Goal: Book appointment/travel/reservation

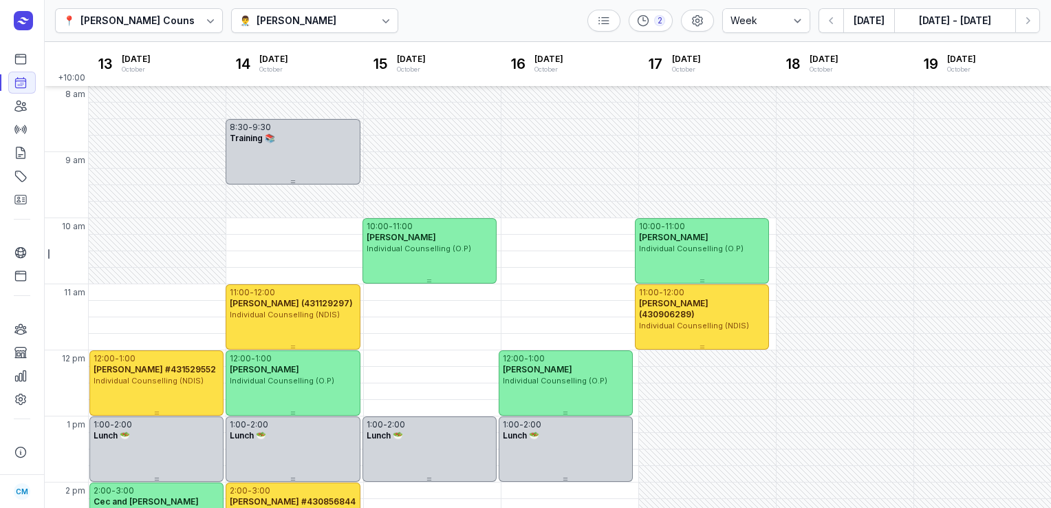
select select "week"
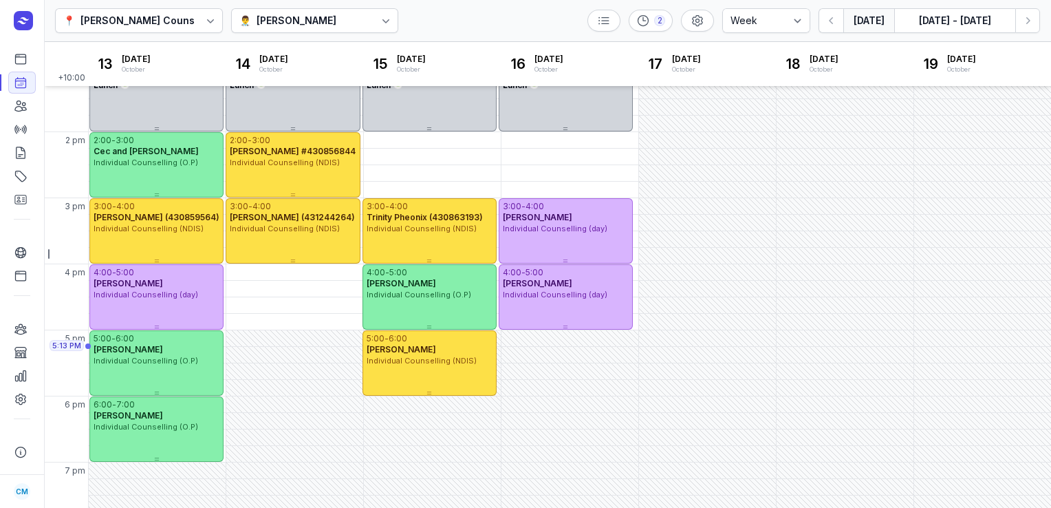
click at [854, 15] on button "[DATE]" at bounding box center [868, 20] width 51 height 25
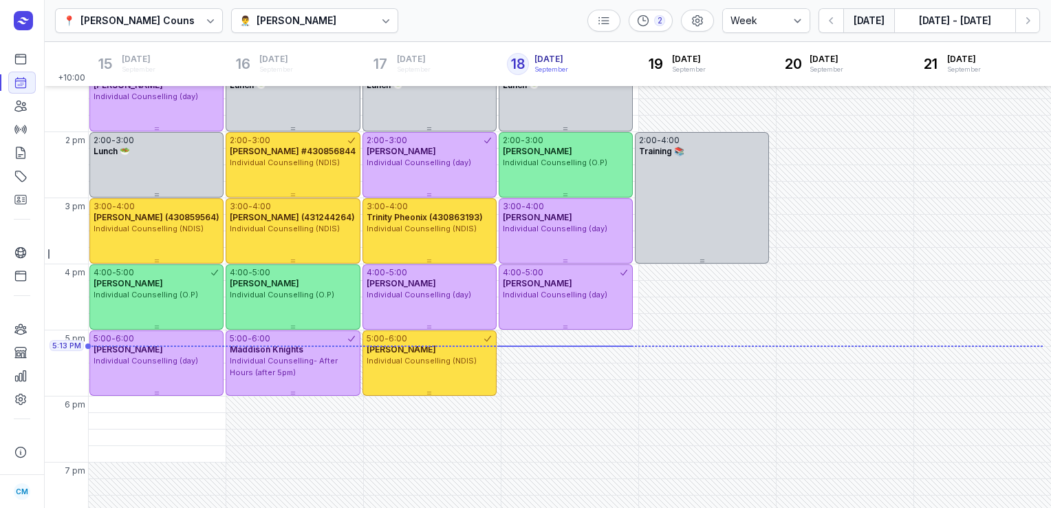
click at [318, 21] on div "[PERSON_NAME]" at bounding box center [297, 20] width 80 height 17
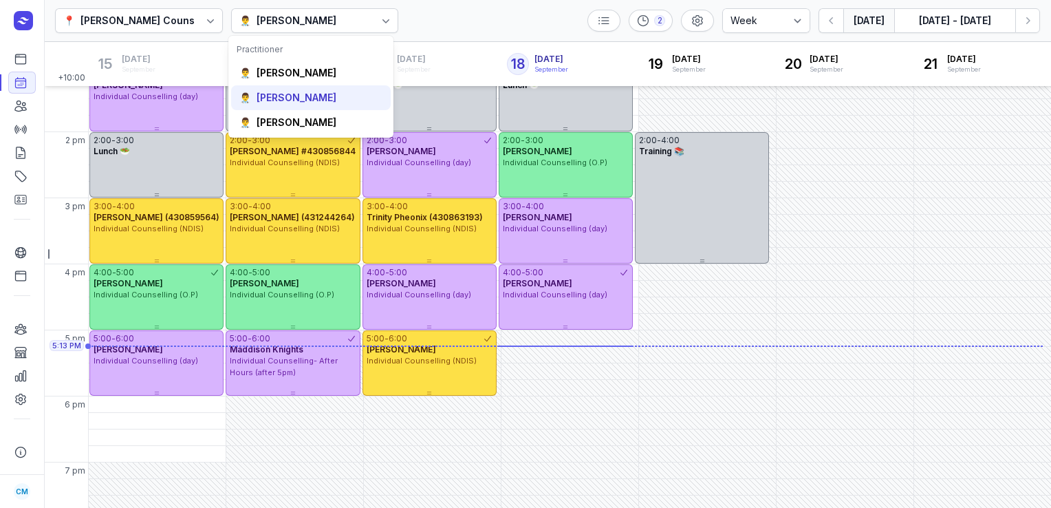
click at [297, 92] on div "[PERSON_NAME]" at bounding box center [297, 98] width 80 height 14
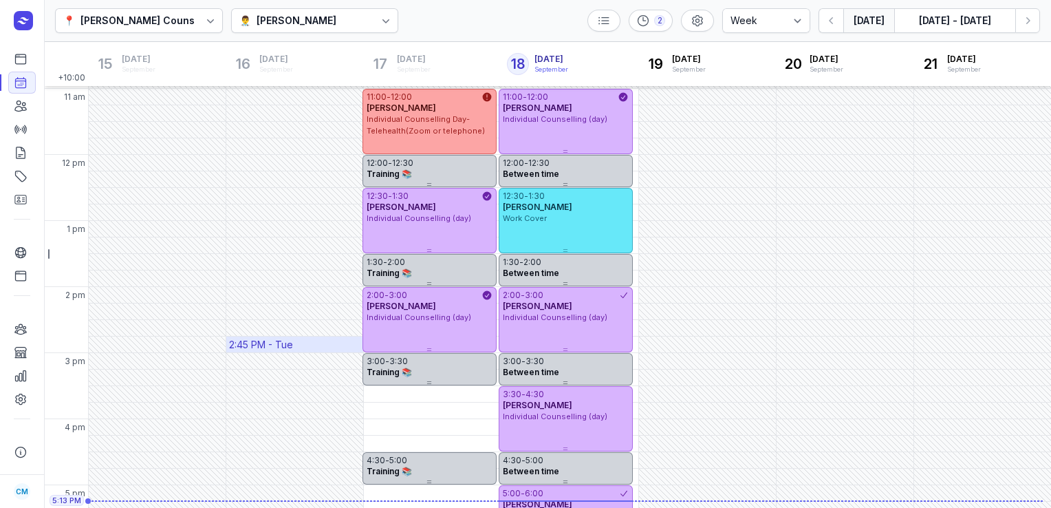
scroll to position [182, 0]
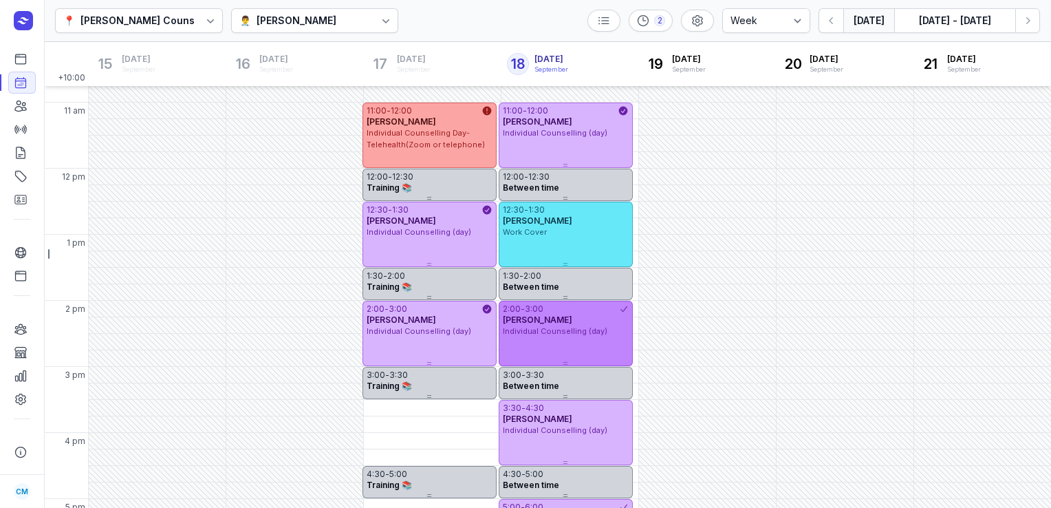
click at [548, 339] on div "2:00 - 3:00 [PERSON_NAME] Individual Counselling (day)" at bounding box center [566, 333] width 134 height 65
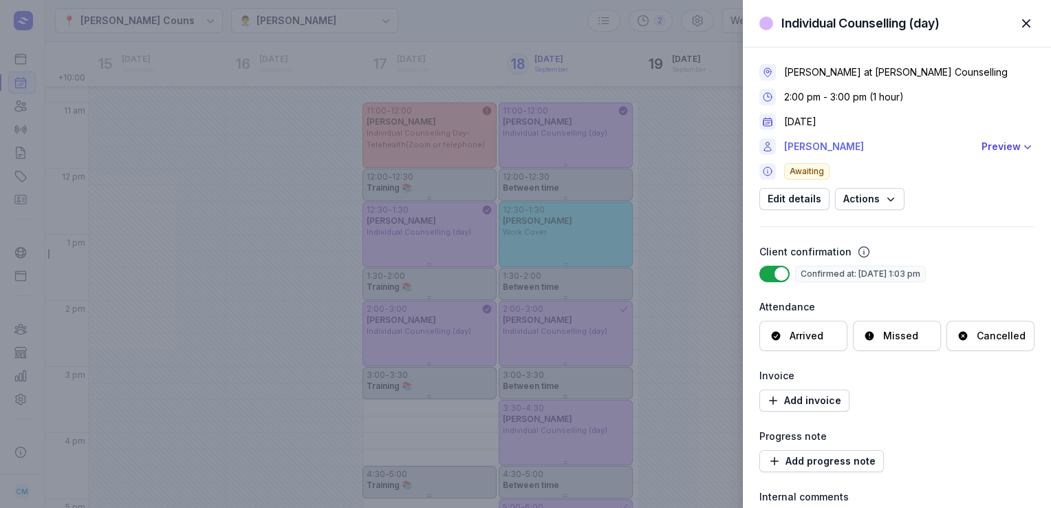
click at [826, 148] on link "[PERSON_NAME]" at bounding box center [878, 146] width 189 height 17
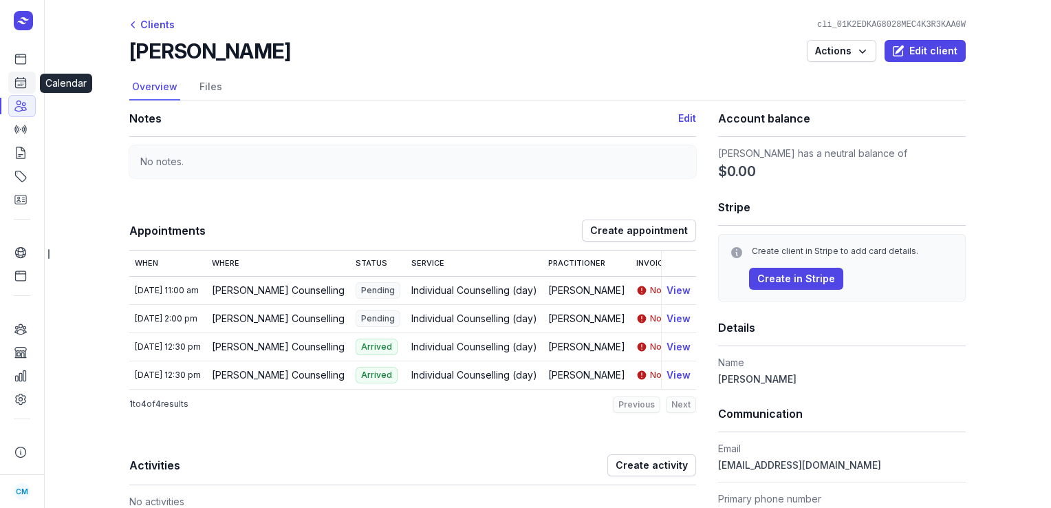
click at [28, 84] on link "Calendar" at bounding box center [22, 83] width 28 height 22
select select "week"
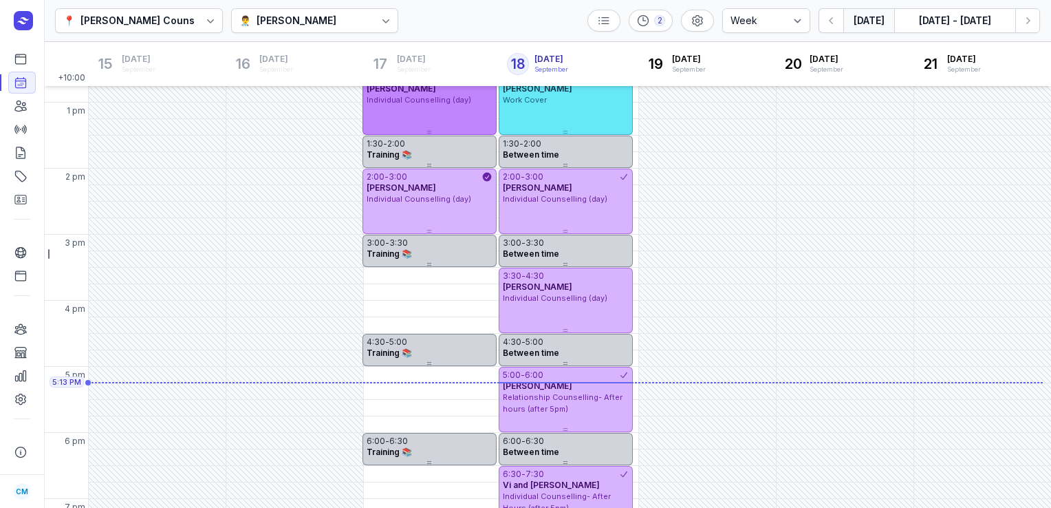
scroll to position [370, 0]
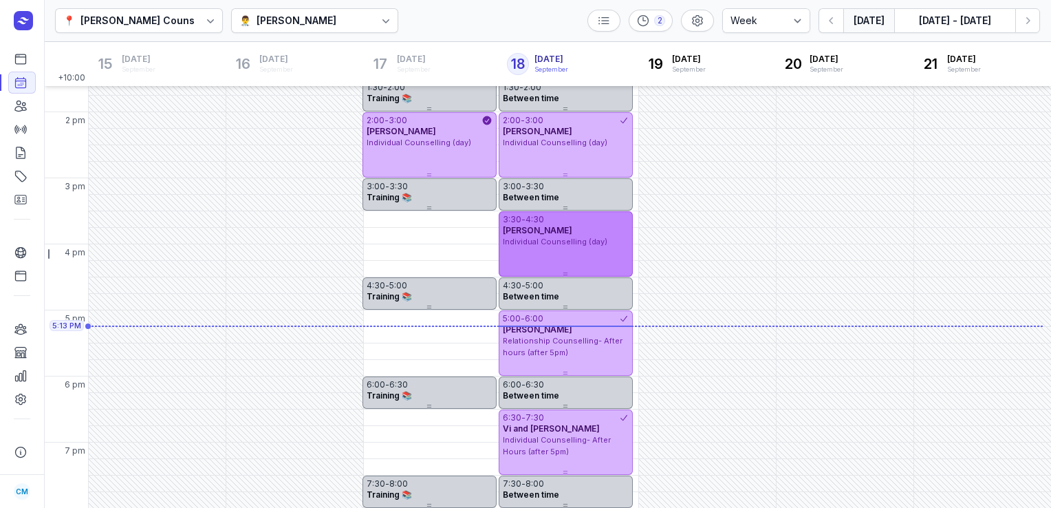
click at [529, 248] on div "3:30 - 4:30 [PERSON_NAME] Individual Counselling (day)" at bounding box center [566, 243] width 134 height 65
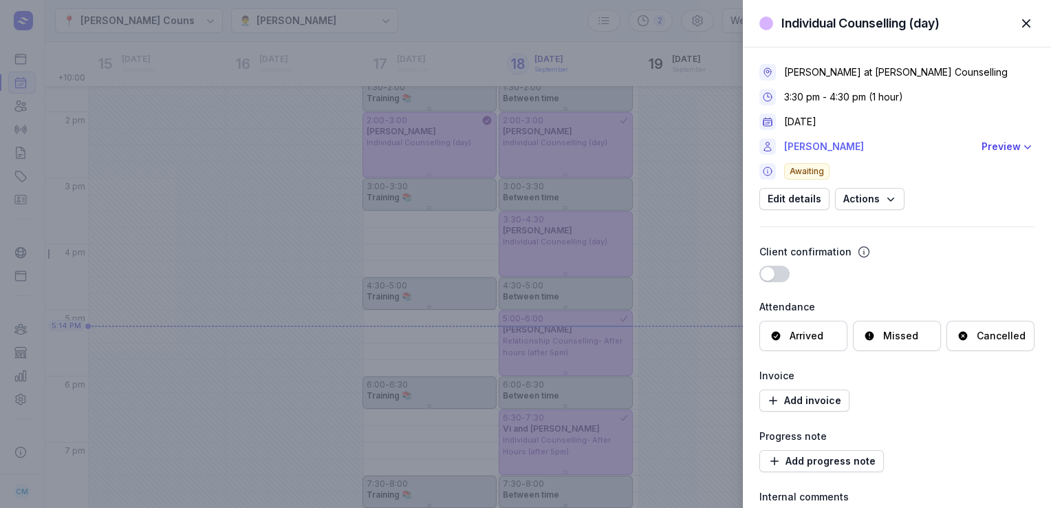
click at [810, 152] on link "[PERSON_NAME]" at bounding box center [878, 146] width 189 height 17
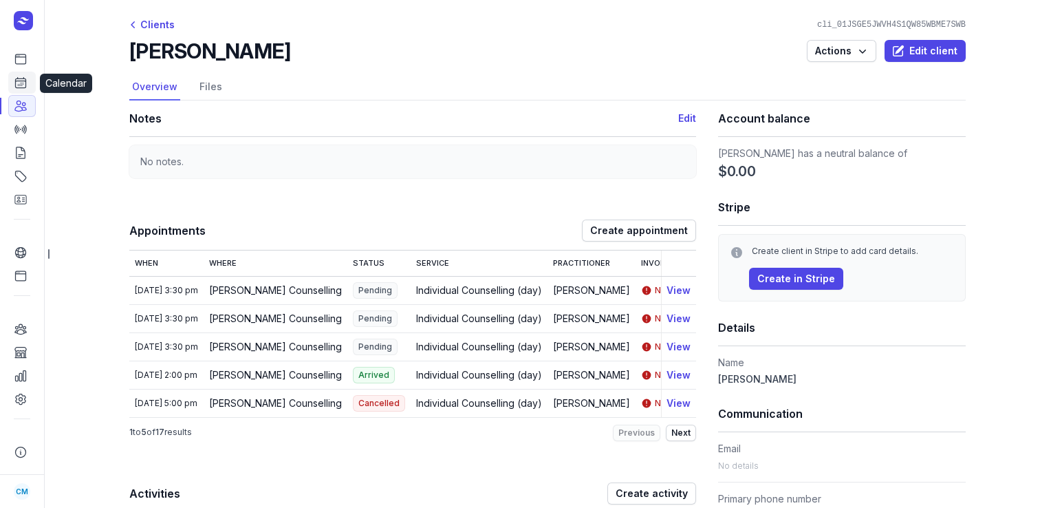
click at [21, 80] on icon at bounding box center [21, 83] width 14 height 14
select select "week"
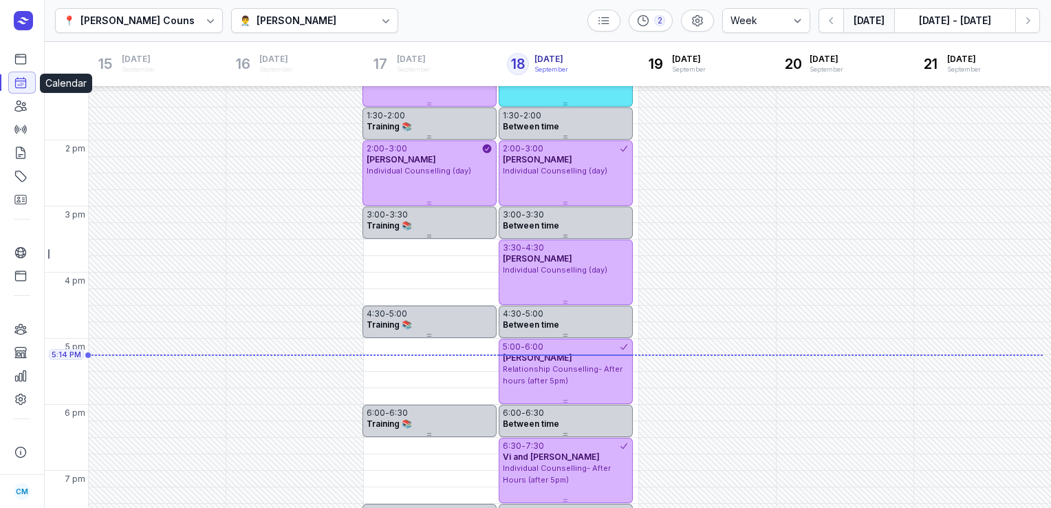
scroll to position [370, 0]
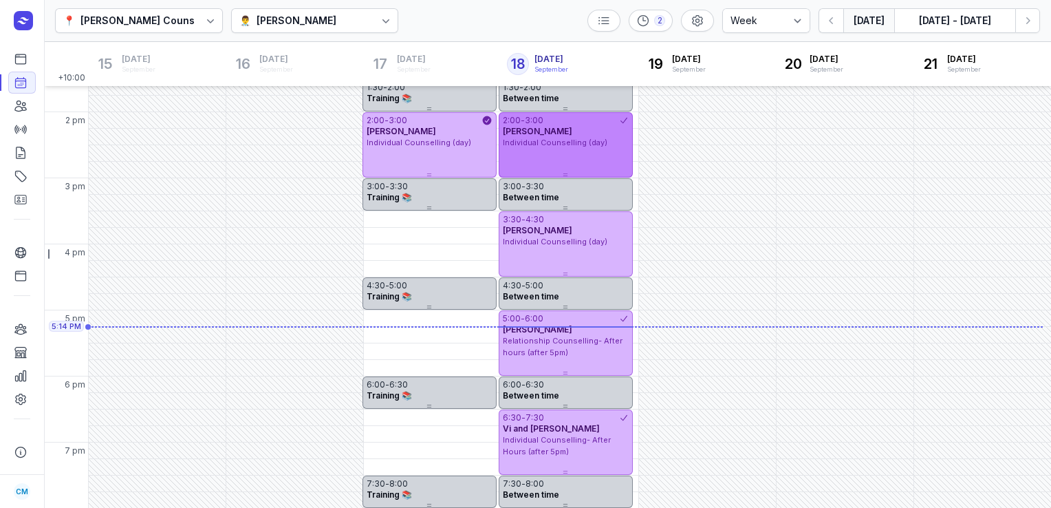
click at [551, 131] on span "[PERSON_NAME]" at bounding box center [537, 131] width 69 height 10
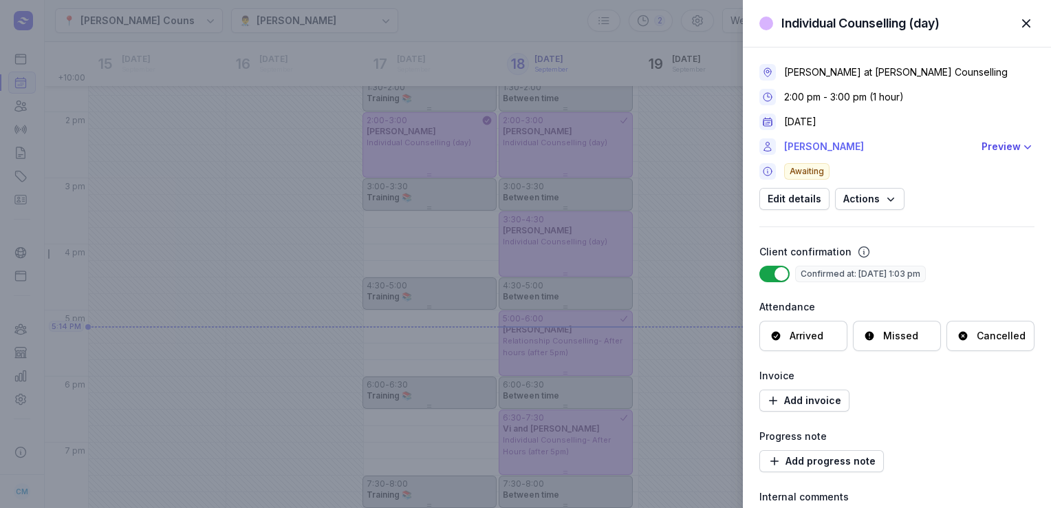
click at [832, 138] on link "[PERSON_NAME]" at bounding box center [878, 146] width 189 height 17
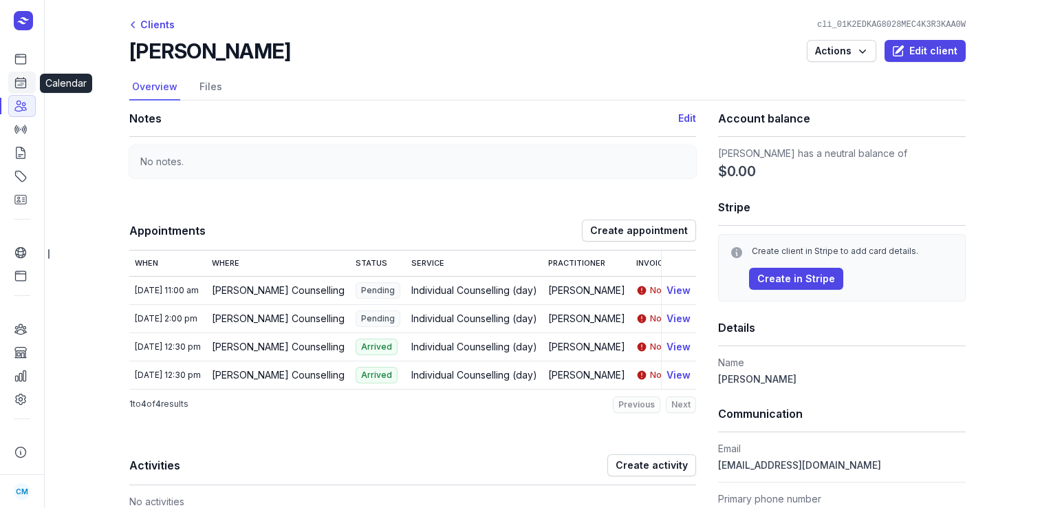
click at [14, 87] on icon at bounding box center [21, 83] width 14 height 14
select select "week"
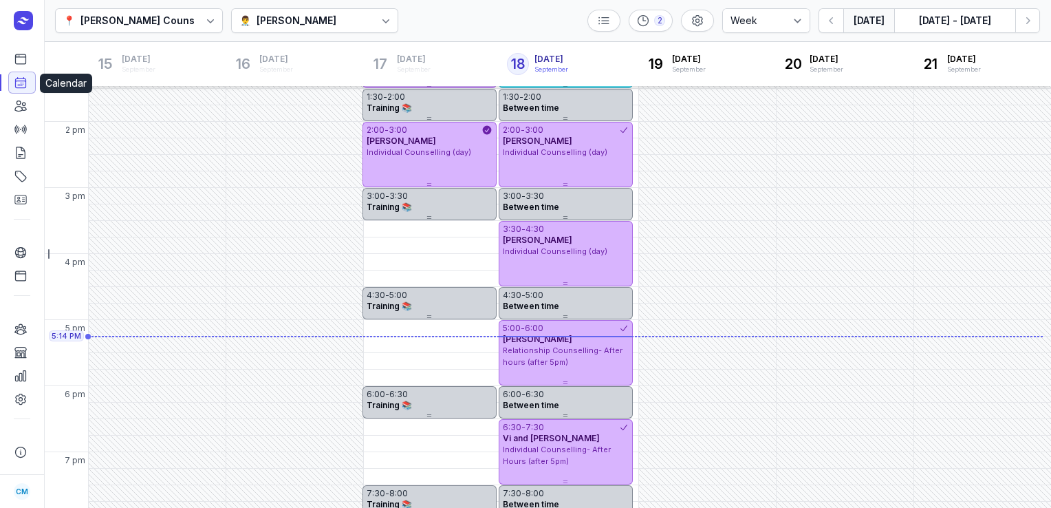
scroll to position [370, 0]
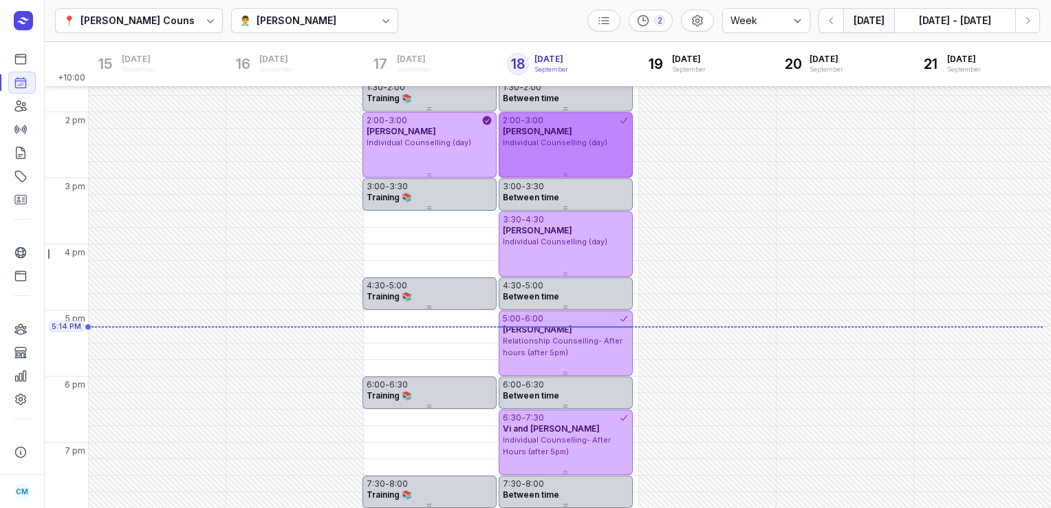
click at [544, 140] on span "Individual Counselling (day)" at bounding box center [555, 143] width 105 height 10
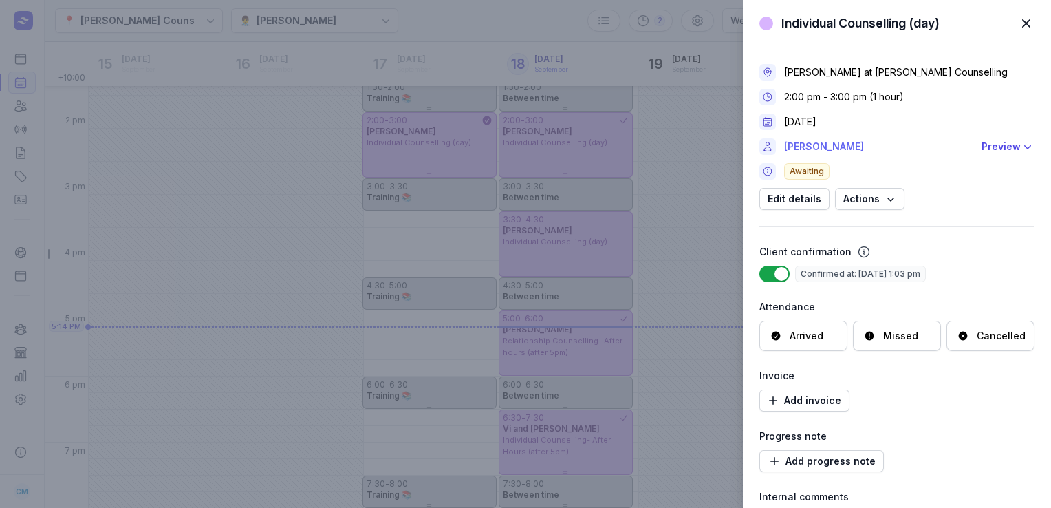
click at [822, 140] on link "[PERSON_NAME]" at bounding box center [878, 146] width 189 height 17
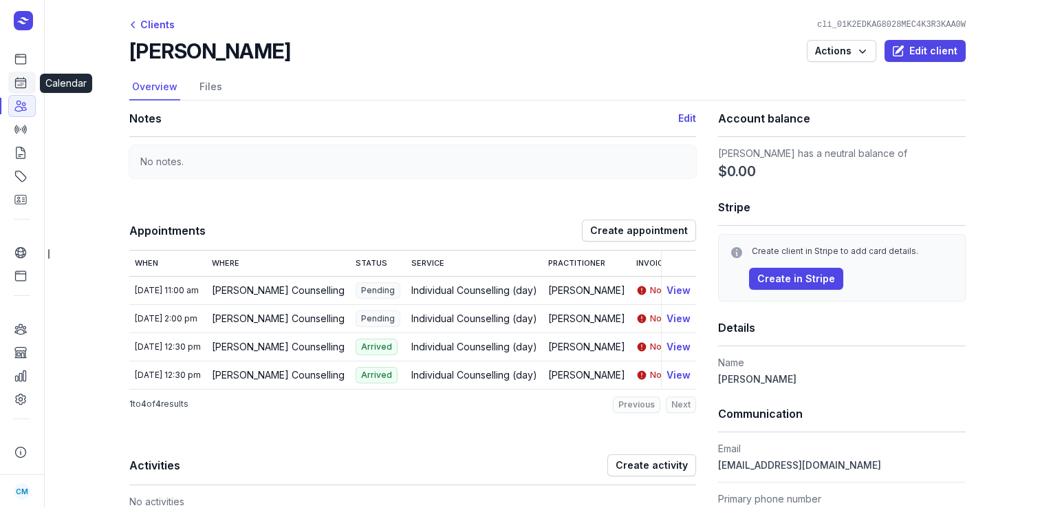
click at [20, 87] on icon at bounding box center [21, 83] width 14 height 14
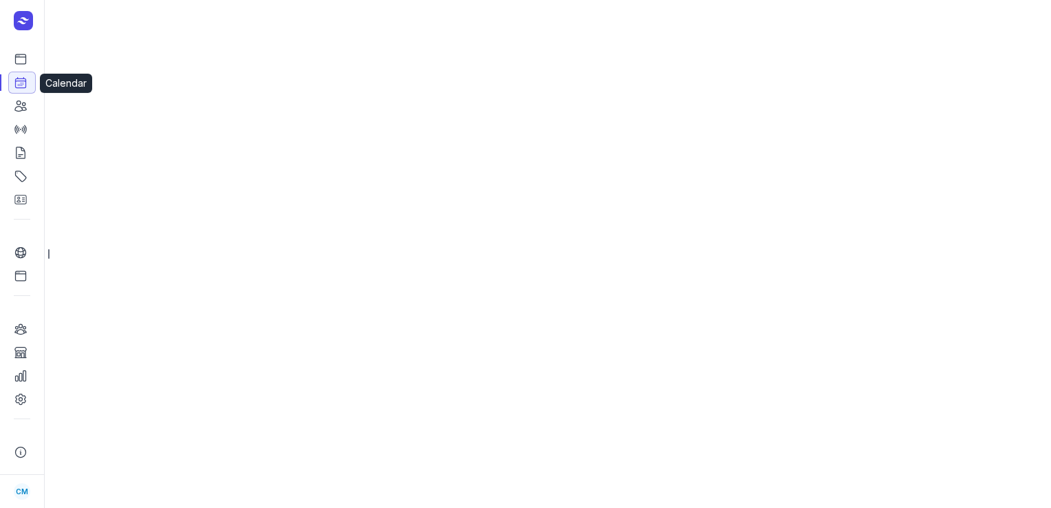
select select "week"
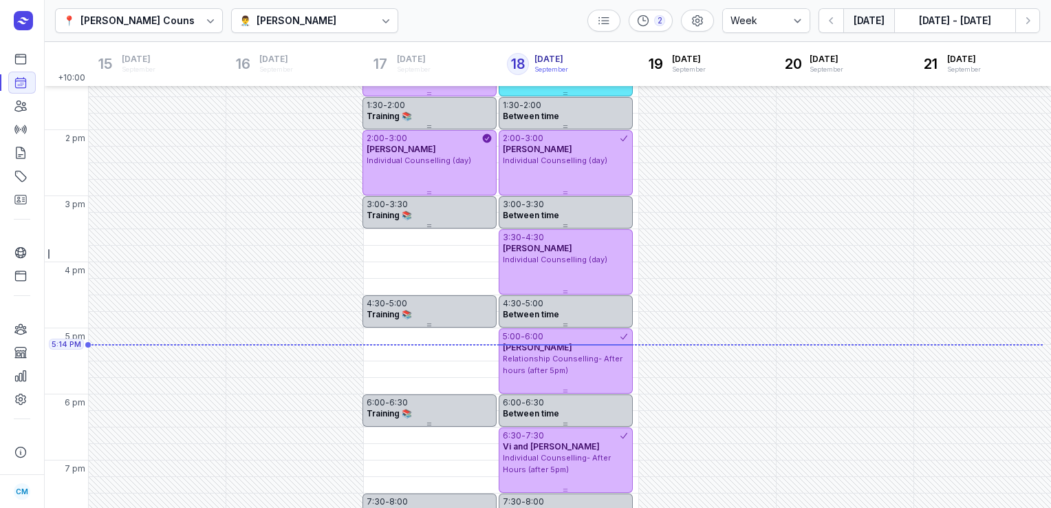
scroll to position [370, 0]
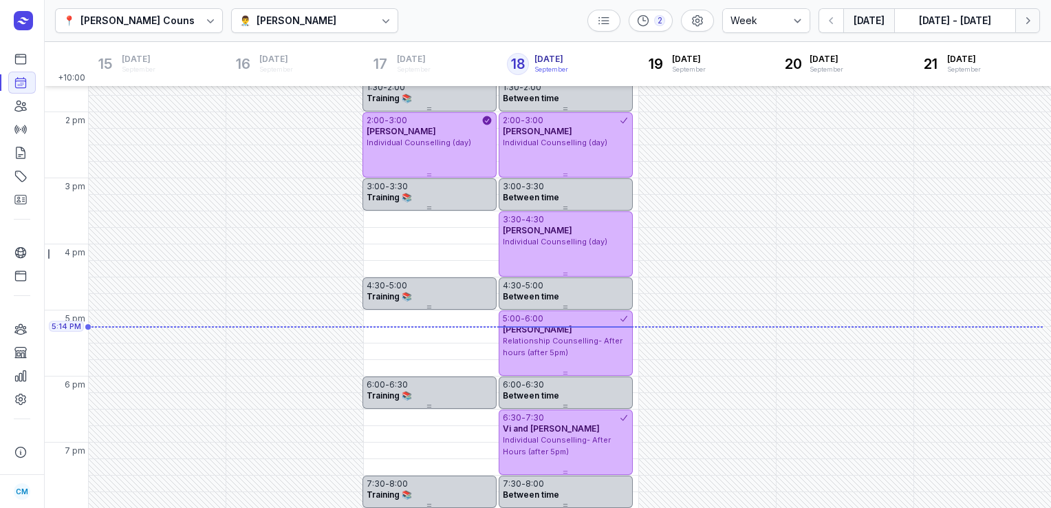
click at [1024, 27] on icon "button" at bounding box center [1028, 21] width 14 height 14
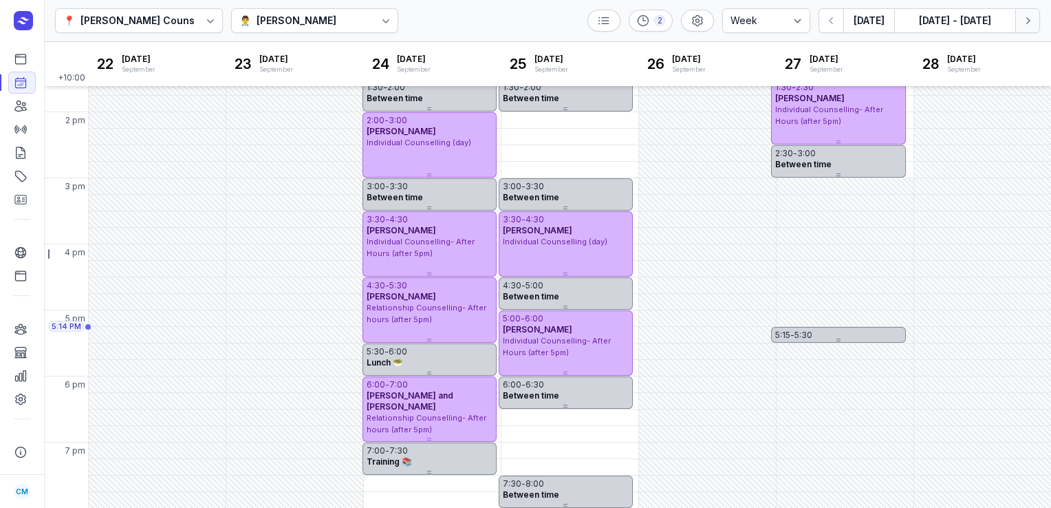
click at [1024, 27] on icon "button" at bounding box center [1028, 21] width 14 height 14
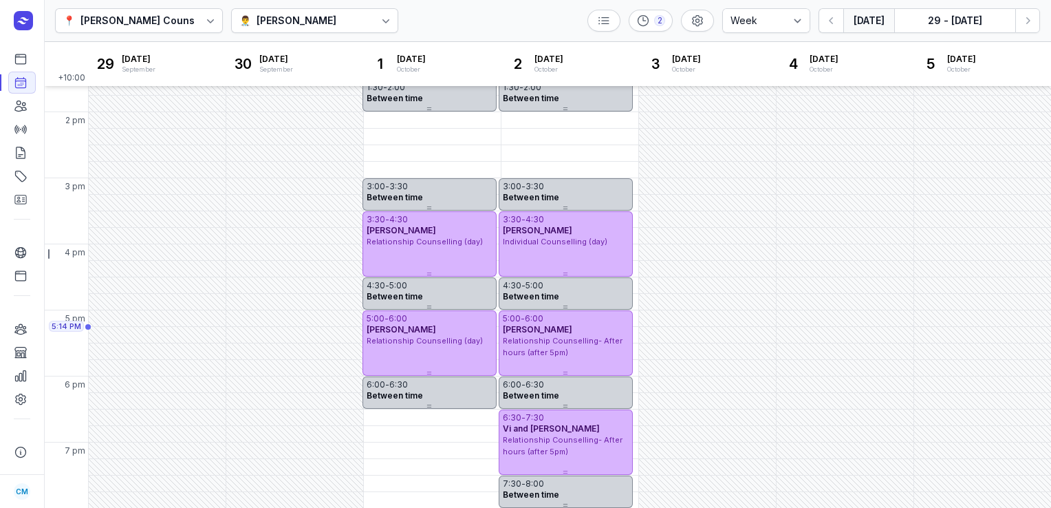
click at [887, 23] on button "[DATE]" at bounding box center [868, 20] width 51 height 25
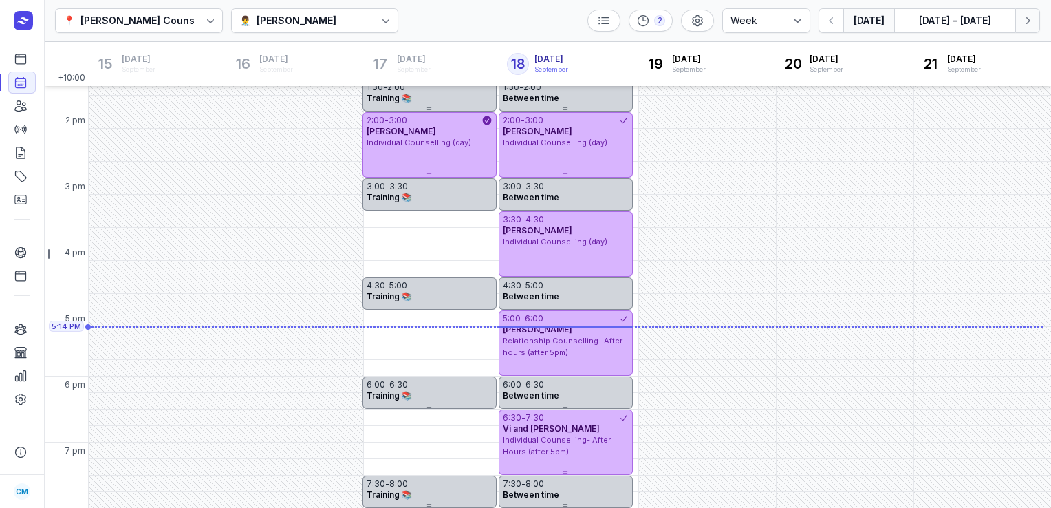
click at [1024, 27] on icon "button" at bounding box center [1028, 21] width 14 height 14
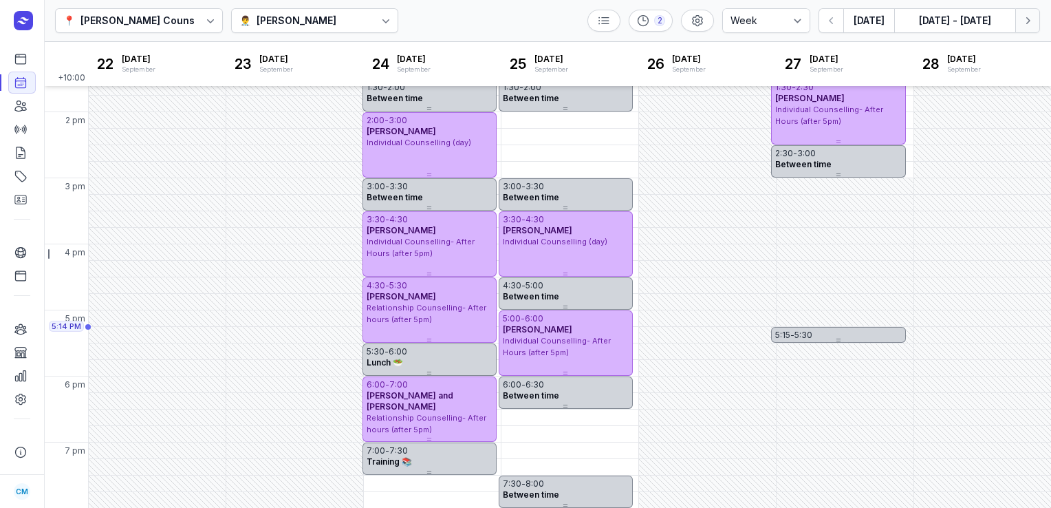
click at [1024, 27] on icon "button" at bounding box center [1028, 21] width 14 height 14
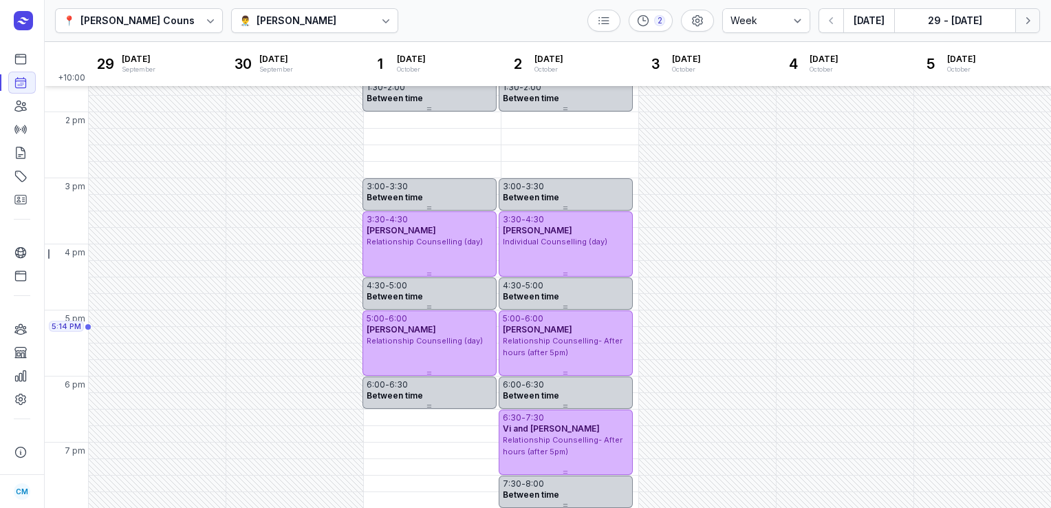
click at [1024, 27] on icon "button" at bounding box center [1028, 21] width 14 height 14
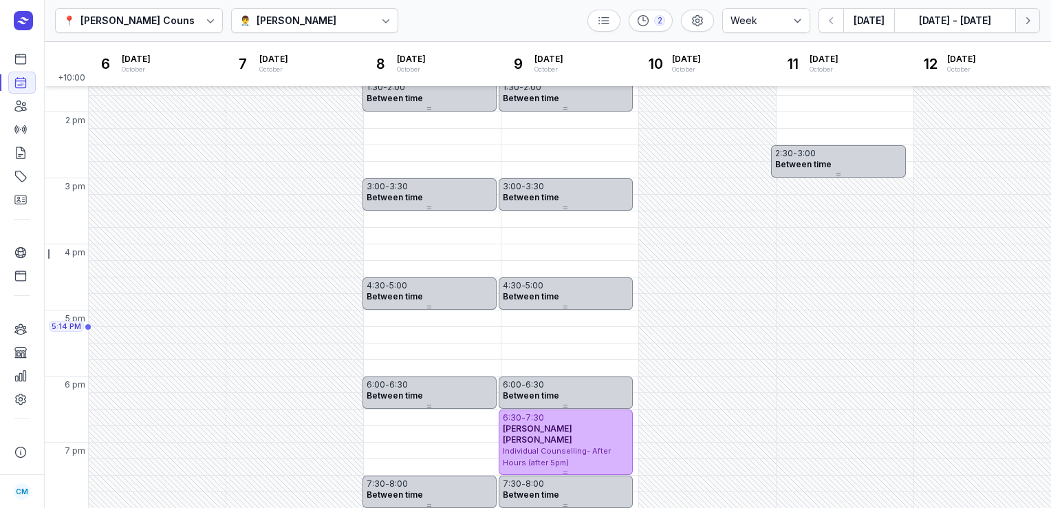
click at [1024, 27] on icon "button" at bounding box center [1028, 21] width 14 height 14
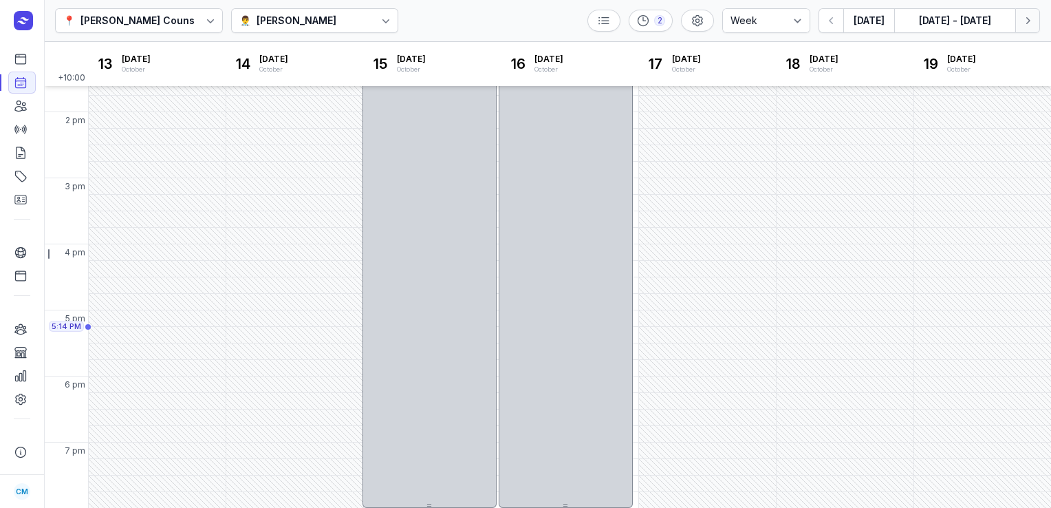
click at [1024, 27] on icon "button" at bounding box center [1028, 21] width 14 height 14
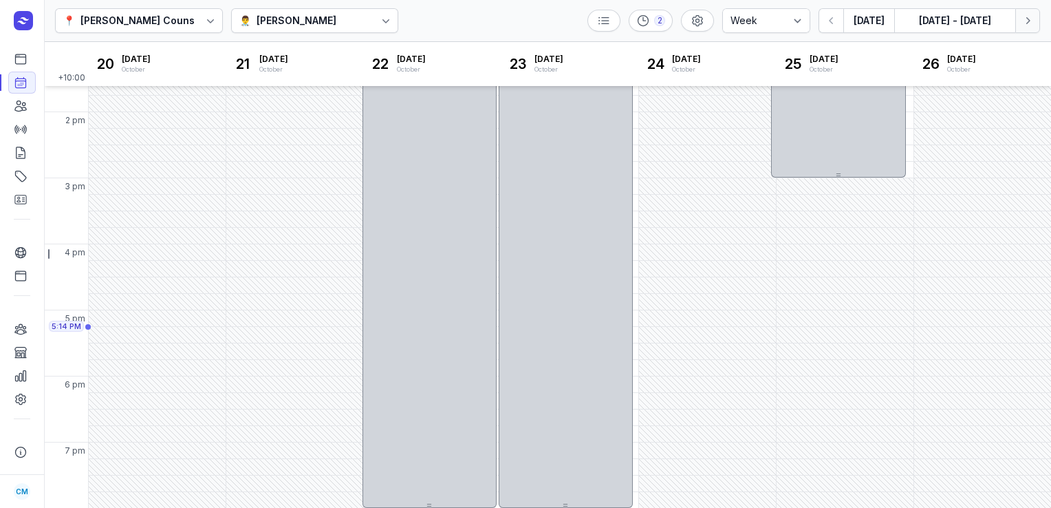
click at [1024, 27] on icon "button" at bounding box center [1028, 21] width 14 height 14
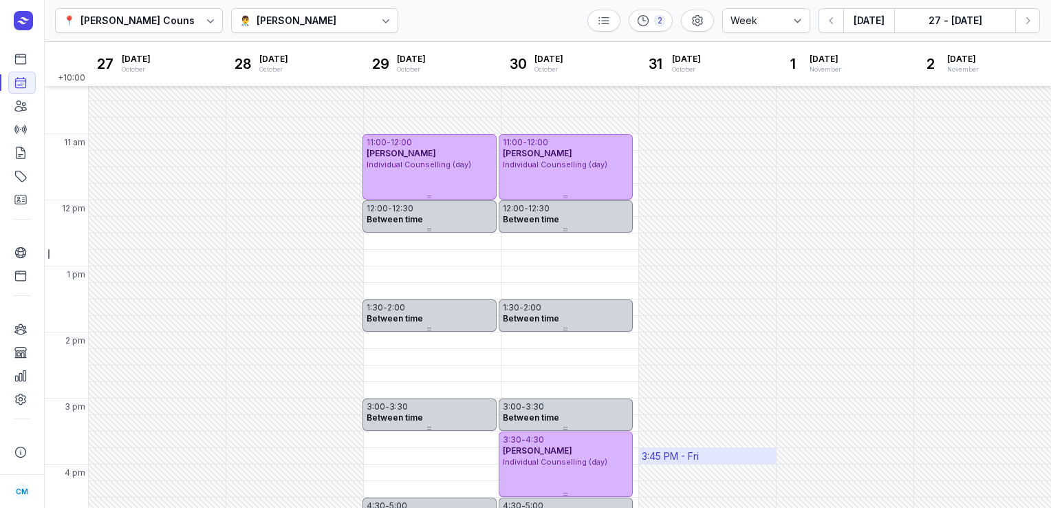
scroll to position [132, 0]
